Goal: Information Seeking & Learning: Learn about a topic

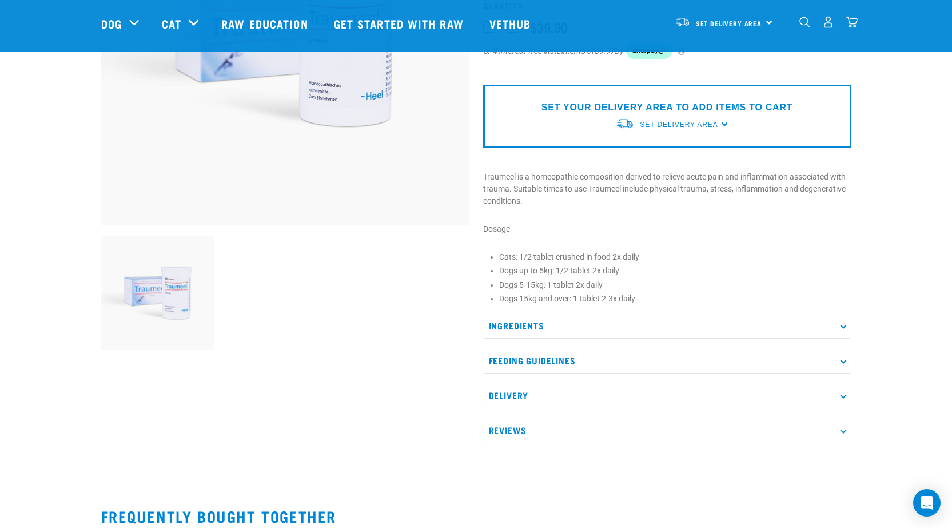
scroll to position [229, 0]
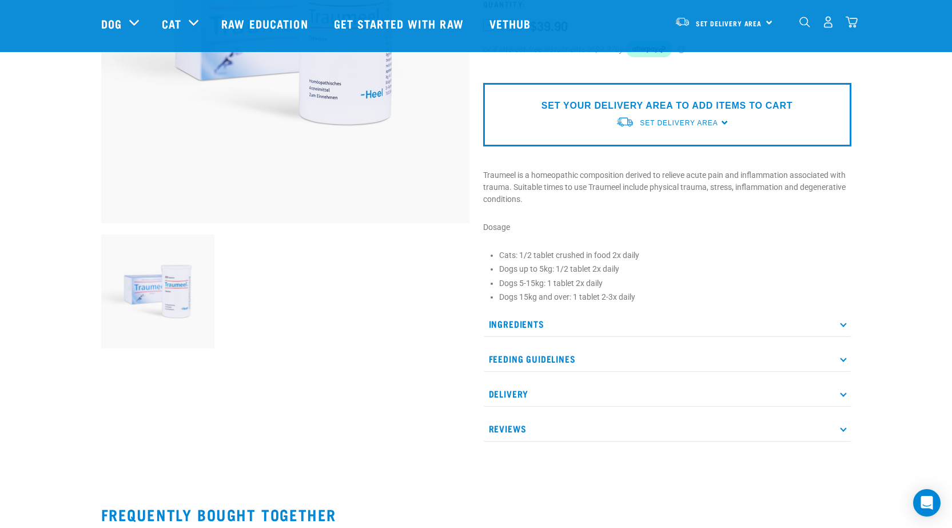
click at [517, 428] on p "Reviews" at bounding box center [667, 429] width 368 height 26
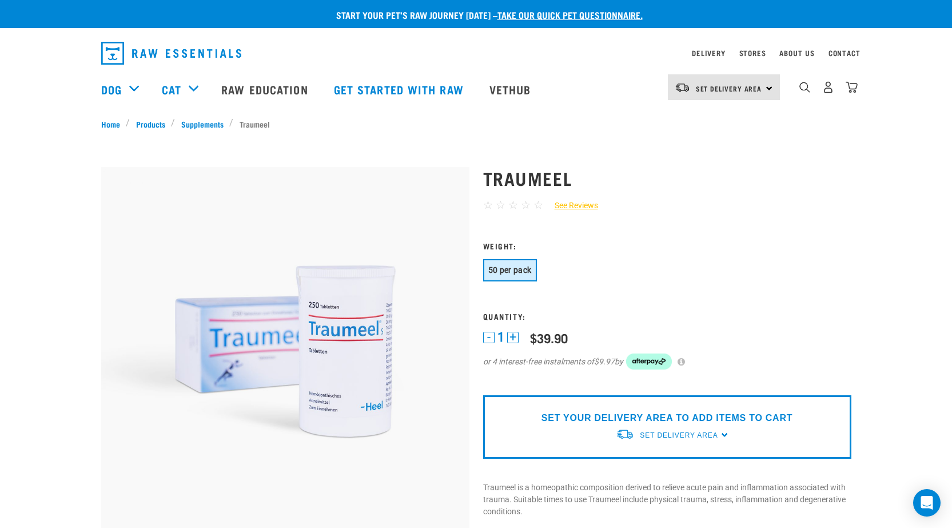
scroll to position [0, 0]
